Goal: Task Accomplishment & Management: Manage account settings

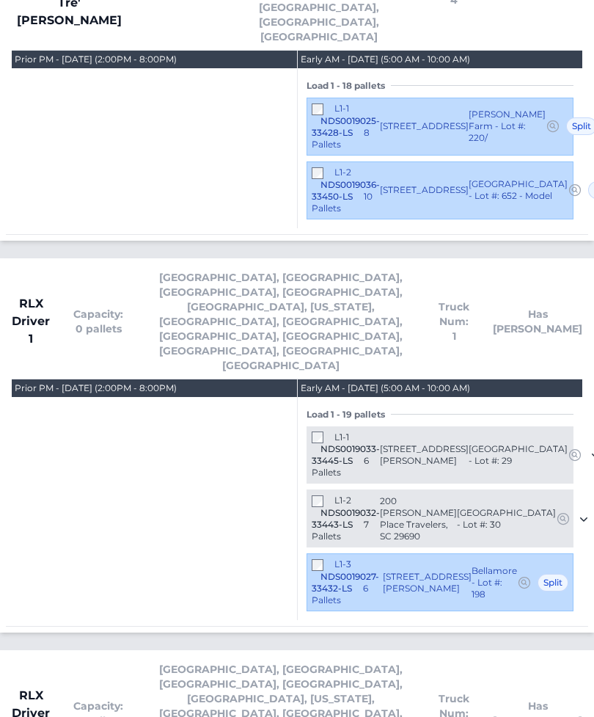
scroll to position [1572, 0]
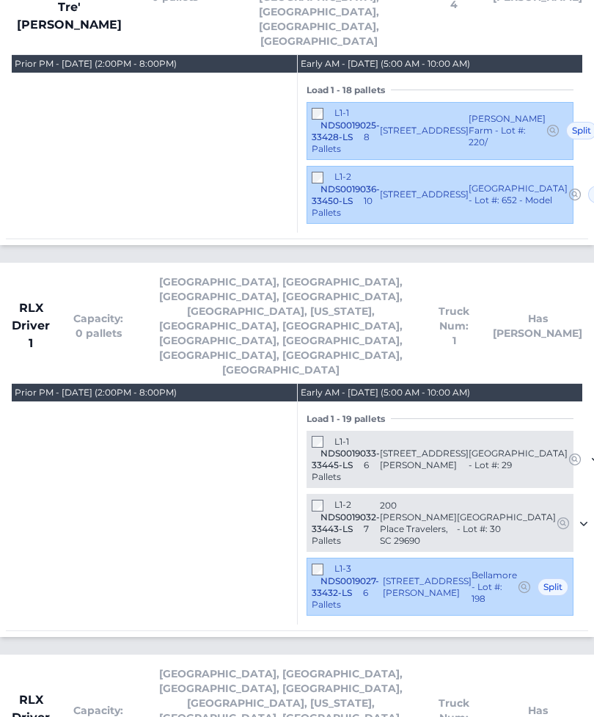
click at [313, 401] on div "Load 1 - 19 pallets L1-1 NDS0019033-33445-LS 6 Pallets 202 McCormick Place Trav…" at bounding box center [440, 508] width 267 height 215
click at [328, 499] on div "L1-2 NDS0019032-33443-LS 7 Pallets" at bounding box center [346, 523] width 68 height 48
click at [304, 401] on div "Load 1 - 19 pallets L1-1 NDS0019033-33445-LS" at bounding box center [440, 513] width 285 height 224
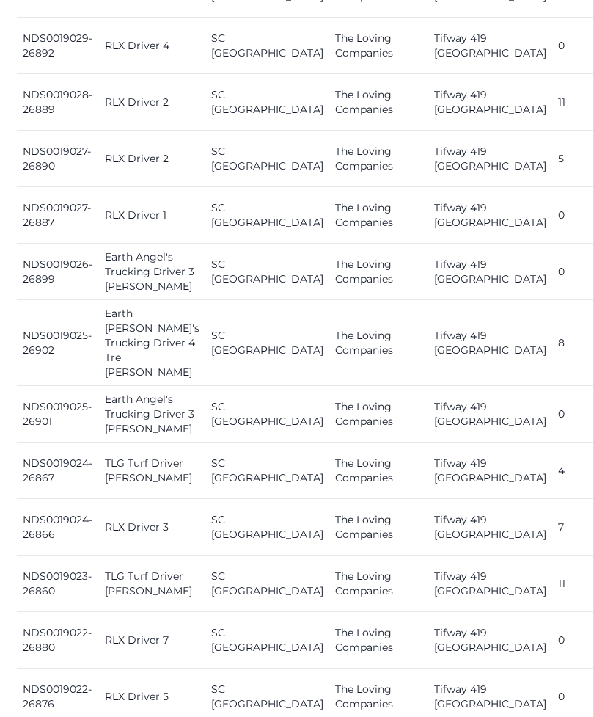
scroll to position [1673, 0]
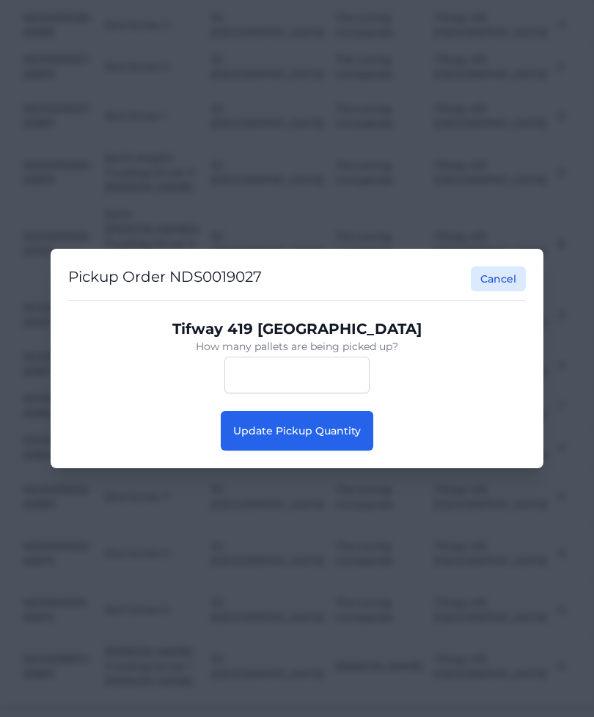
click at [337, 437] on span "Update Pickup Quantity" at bounding box center [297, 430] width 128 height 13
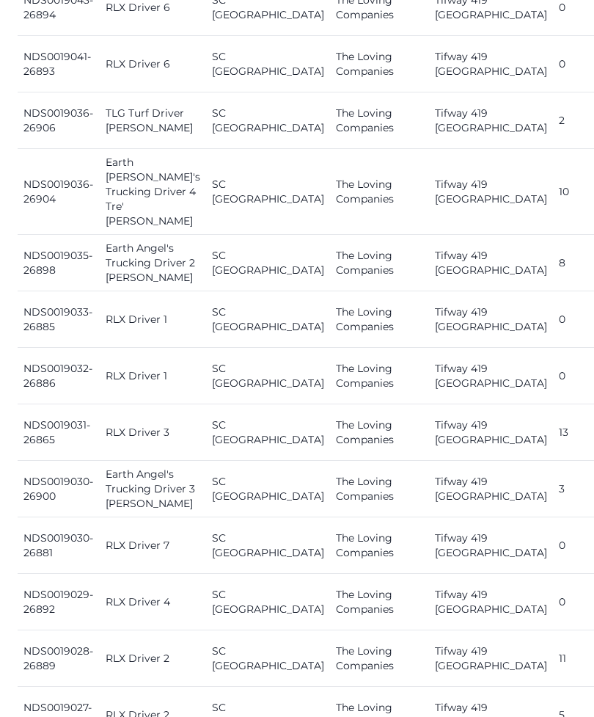
scroll to position [1105, 0]
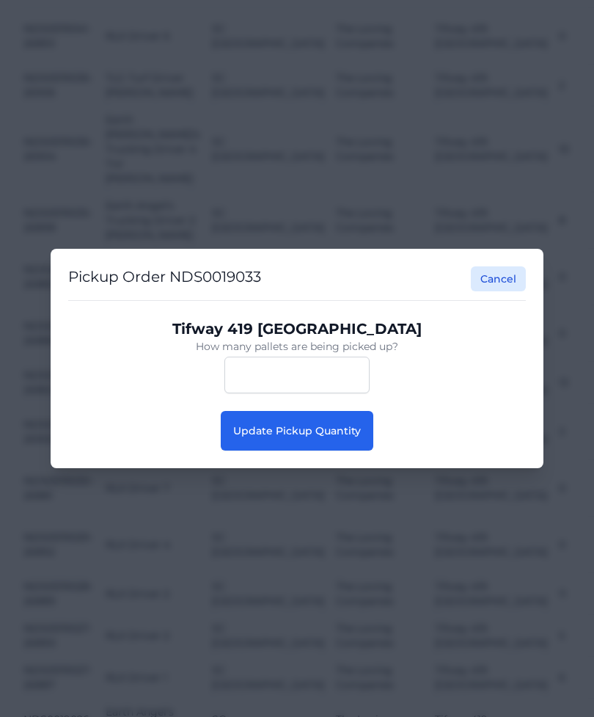
click at [357, 438] on button "Update Pickup Quantity" at bounding box center [297, 431] width 153 height 40
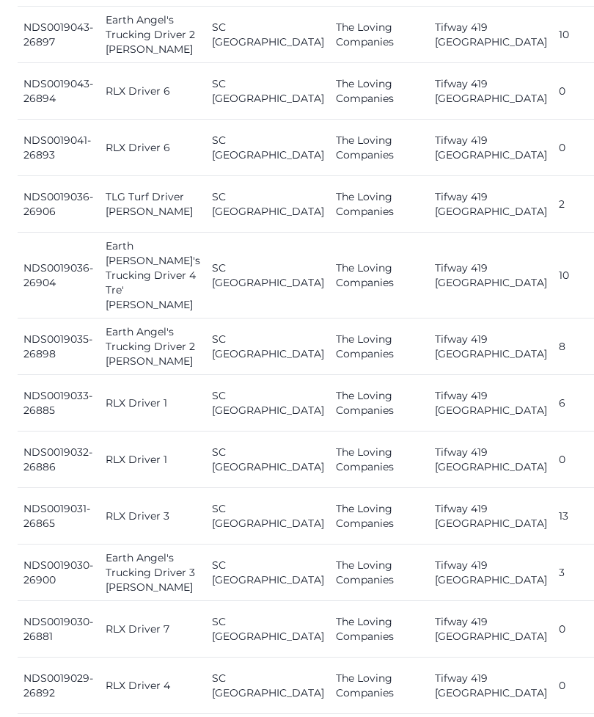
scroll to position [1181, 0]
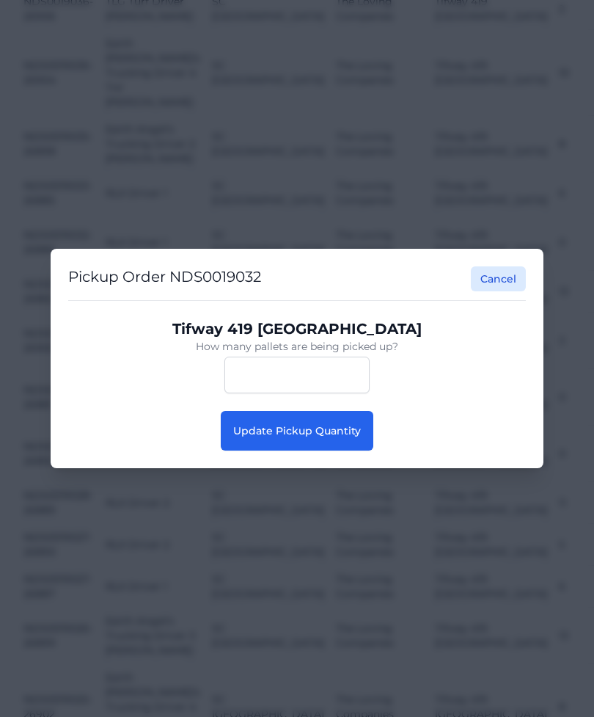
click at [346, 450] on button "Update Pickup Quantity" at bounding box center [297, 431] width 153 height 40
